Goal: Information Seeking & Learning: Learn about a topic

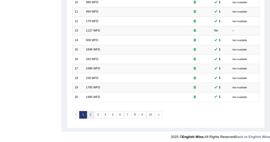
click at [91, 112] on link "2" at bounding box center [91, 114] width 8 height 7
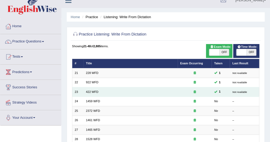
scroll to position [8, 0]
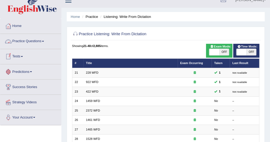
click at [44, 41] on span at bounding box center [43, 41] width 2 height 1
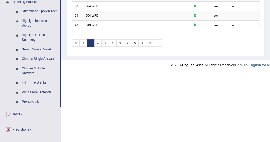
scroll to position [237, 0]
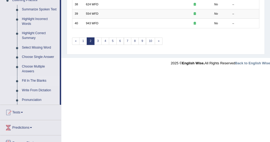
click at [35, 78] on link "Fill In The Blanks" at bounding box center [39, 81] width 40 height 10
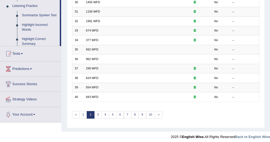
scroll to position [71, 0]
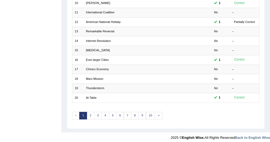
scroll to position [163, 0]
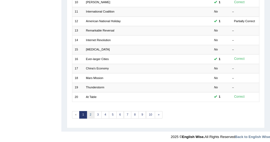
click at [88, 111] on link "2" at bounding box center [91, 114] width 8 height 7
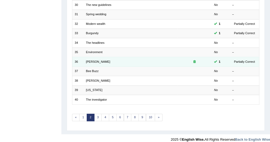
scroll to position [163, 0]
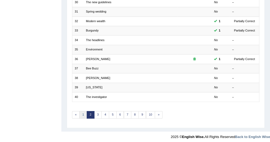
click at [81, 112] on link "1" at bounding box center [83, 114] width 8 height 7
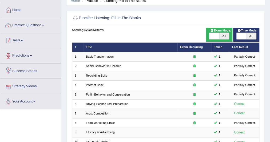
scroll to position [23, 0]
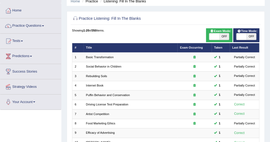
click at [42, 23] on link "Practice Questions" at bounding box center [30, 24] width 61 height 13
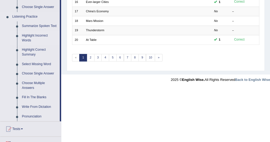
scroll to position [221, 0]
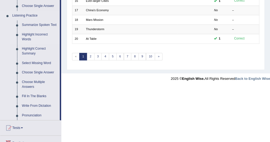
click at [36, 33] on link "Highlight Incorrect Words" at bounding box center [39, 37] width 40 height 14
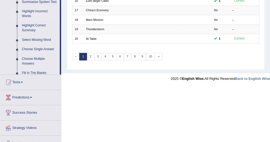
scroll to position [146, 0]
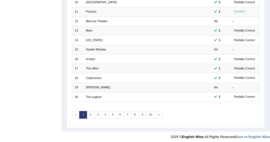
scroll to position [163, 0]
click at [88, 111] on link "2" at bounding box center [91, 114] width 8 height 7
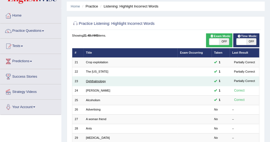
scroll to position [19, 0]
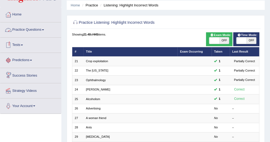
click at [45, 28] on link "Practice Questions" at bounding box center [30, 28] width 61 height 13
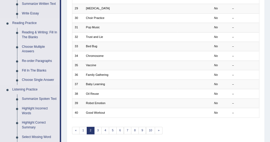
scroll to position [147, 0]
click at [39, 98] on link "Summarize Spoken Text" at bounding box center [39, 99] width 40 height 10
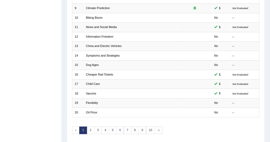
scroll to position [148, 0]
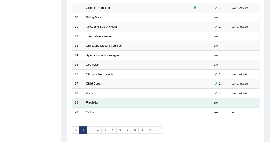
click at [89, 101] on link "Flexibility" at bounding box center [92, 102] width 12 height 3
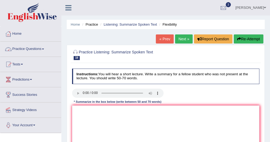
click at [44, 48] on span at bounding box center [43, 48] width 2 height 1
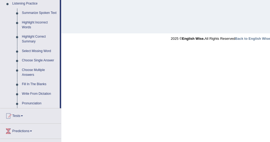
scroll to position [233, 0]
click at [29, 12] on link "Summarize Spoken Text" at bounding box center [39, 13] width 40 height 10
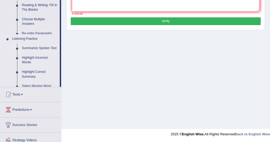
scroll to position [62, 0]
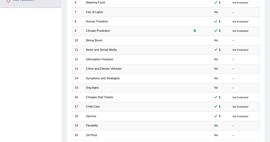
scroll to position [163, 0]
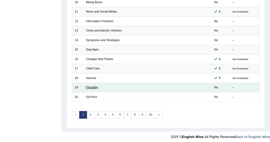
click at [93, 86] on link "Flexibility" at bounding box center [92, 87] width 12 height 3
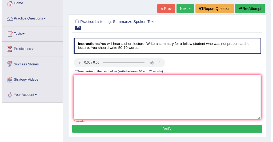
scroll to position [42, 0]
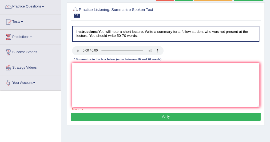
click at [100, 55] on div at bounding box center [117, 51] width 91 height 10
click at [76, 66] on textarea at bounding box center [165, 85] width 187 height 44
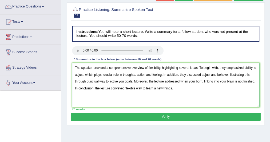
type textarea "The speaker provided a comprehensive overview of flexibility, highlighting seve…"
click at [155, 116] on button "Verify" at bounding box center [165, 117] width 189 height 8
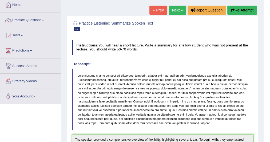
scroll to position [24, 0]
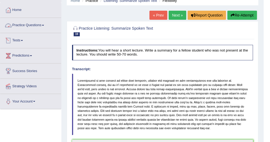
click at [45, 24] on link "Practice Questions" at bounding box center [30, 24] width 61 height 13
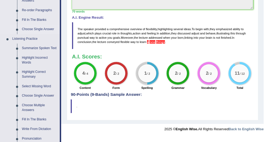
scroll to position [195, 0]
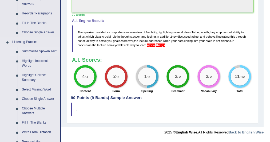
click at [34, 50] on link "Summarize Spoken Text" at bounding box center [39, 52] width 40 height 10
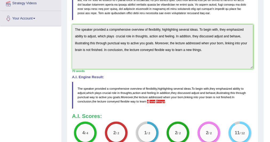
scroll to position [70, 0]
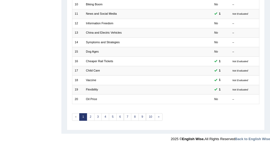
scroll to position [163, 0]
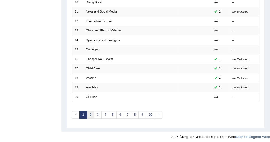
click at [88, 111] on link "2" at bounding box center [91, 114] width 8 height 7
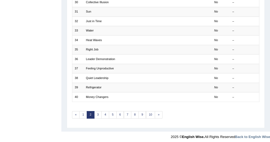
scroll to position [163, 0]
click at [84, 115] on link "1" at bounding box center [83, 114] width 8 height 7
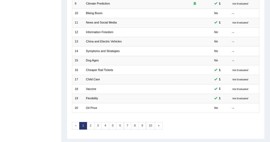
scroll to position [156, 0]
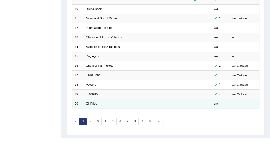
click at [91, 102] on link "Oil Price" at bounding box center [91, 103] width 11 height 3
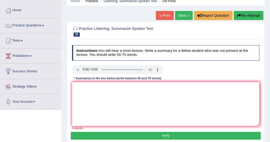
scroll to position [24, 0]
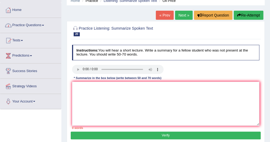
click at [44, 25] on span at bounding box center [43, 25] width 2 height 1
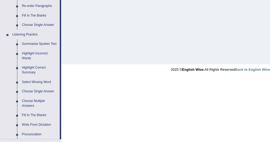
scroll to position [204, 0]
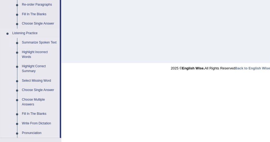
click at [48, 40] on link "Summarize Spoken Text" at bounding box center [39, 43] width 40 height 10
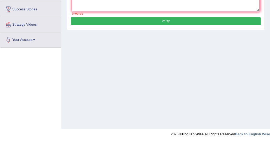
scroll to position [88, 0]
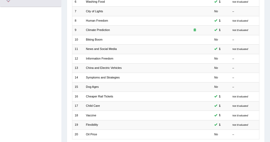
scroll to position [163, 0]
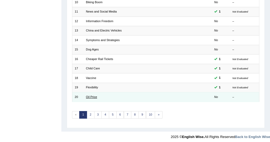
click at [94, 95] on link "Oil Price" at bounding box center [91, 96] width 11 height 3
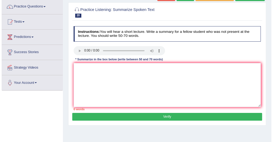
scroll to position [43, 0]
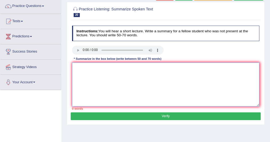
click at [76, 69] on textarea at bounding box center [165, 84] width 187 height 44
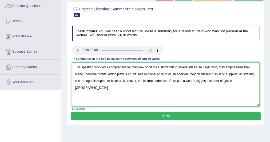
click at [234, 80] on textarea "The speaker provided a comprehensive overview of oil price, highlighting severa…" at bounding box center [165, 84] width 187 height 44
click at [248, 82] on textarea "The speaker provided a comprehensive overview of oil price, highlighting severa…" at bounding box center [165, 84] width 187 height 44
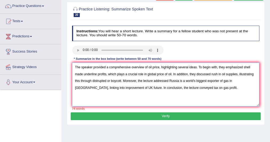
click at [83, 74] on textarea "The speaker provided a comprehensive overview of oil price, highlighting severa…" at bounding box center [165, 84] width 187 height 44
click at [210, 75] on textarea "The speaker provided a comprehensive overview of oil price, highlighting severa…" at bounding box center [165, 84] width 187 height 44
click at [212, 73] on textarea "The speaker provided a comprehensive overview of oil price, highlighting severa…" at bounding box center [165, 84] width 187 height 44
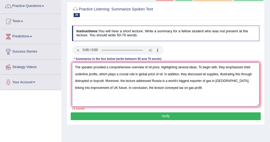
click at [103, 80] on textarea "The speaker provided a comprehensive overview of oil price, highlighting severa…" at bounding box center [165, 84] width 187 height 44
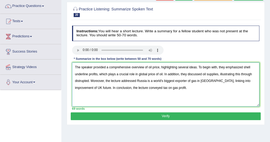
type textarea "The speaker provided a comprehensive overview of oil price, highlighting severa…"
click at [109, 113] on button "Verify" at bounding box center [165, 116] width 189 height 8
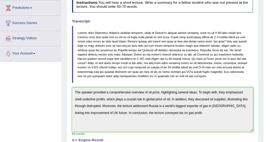
scroll to position [0, 0]
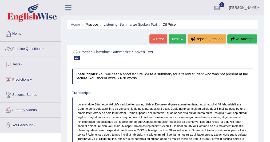
click at [45, 50] on link "Practice Questions" at bounding box center [30, 48] width 61 height 13
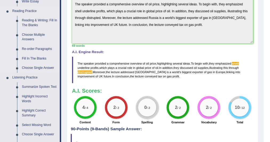
scroll to position [162, 0]
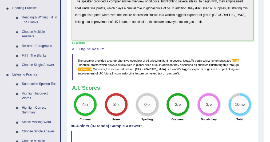
click at [43, 84] on link "Summarize Spoken Text" at bounding box center [39, 84] width 40 height 10
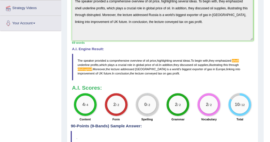
scroll to position [91, 0]
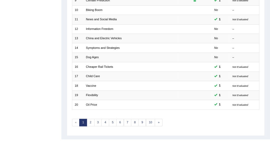
scroll to position [154, 0]
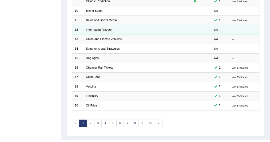
click at [102, 29] on link "Information Freedom" at bounding box center [99, 29] width 27 height 3
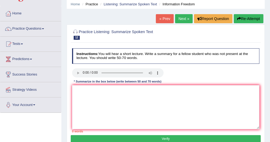
scroll to position [24, 0]
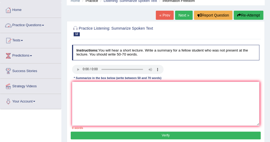
click at [46, 23] on link "Practice Questions" at bounding box center [30, 24] width 61 height 13
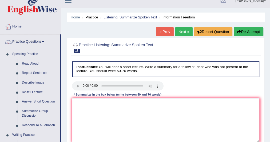
scroll to position [0, 0]
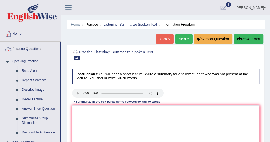
click at [20, 32] on link "Home" at bounding box center [30, 32] width 61 height 13
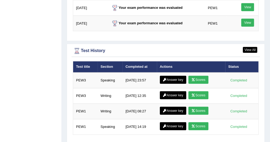
scroll to position [716, 0]
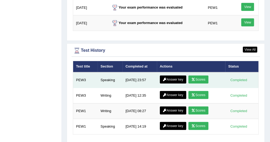
click at [191, 78] on icon at bounding box center [193, 79] width 4 height 3
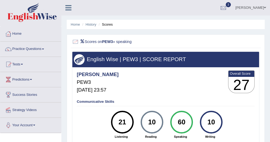
click at [16, 31] on link "Home" at bounding box center [30, 32] width 61 height 13
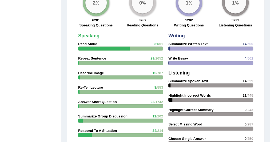
scroll to position [445, 0]
